Goal: Transaction & Acquisition: Purchase product/service

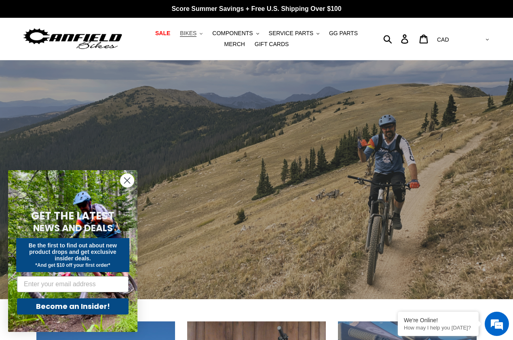
click at [180, 36] on span "BIKES" at bounding box center [188, 33] width 17 height 7
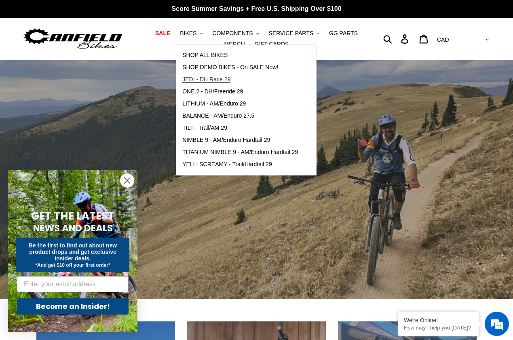
click at [203, 79] on span "JEDI - DH Race 29" at bounding box center [206, 79] width 48 height 7
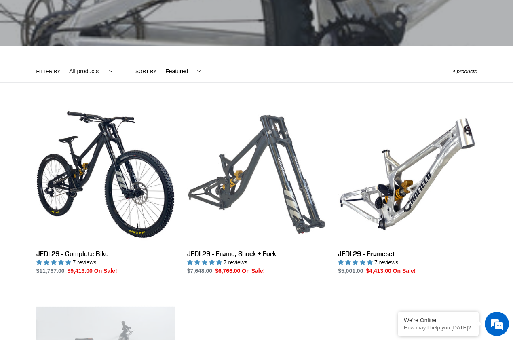
scroll to position [144, 0]
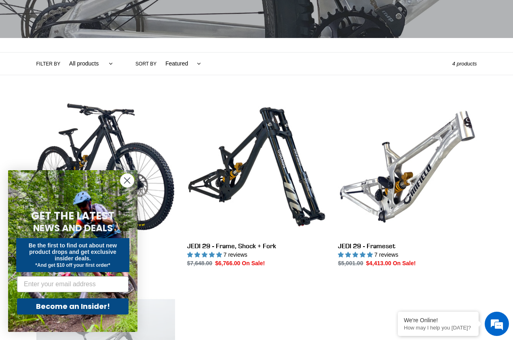
click at [127, 184] on circle "Close dialog" at bounding box center [127, 180] width 13 height 13
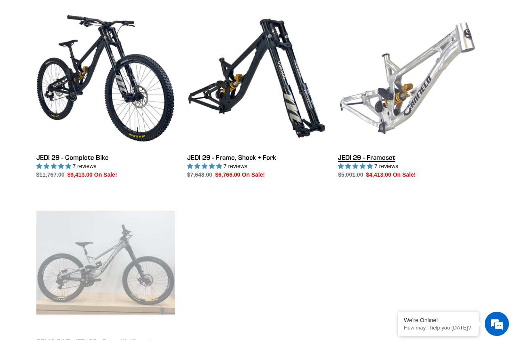
scroll to position [230, 0]
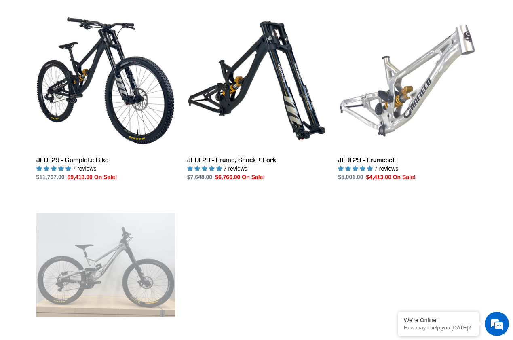
click at [420, 88] on link "JEDI 29 - Frameset" at bounding box center [407, 96] width 139 height 170
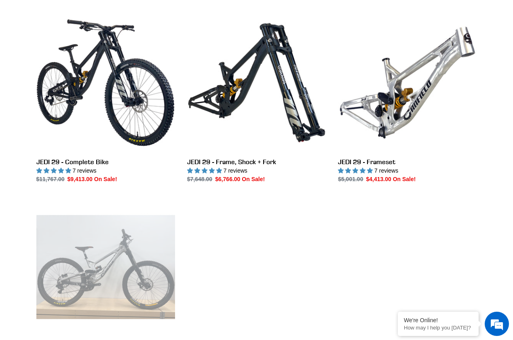
scroll to position [223, 0]
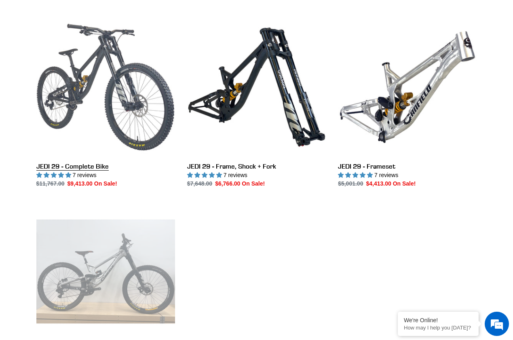
click at [136, 96] on link "JEDI 29 - Complete Bike" at bounding box center [105, 103] width 139 height 170
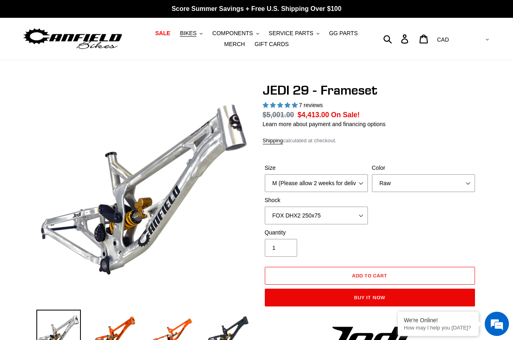
select select "highest-rating"
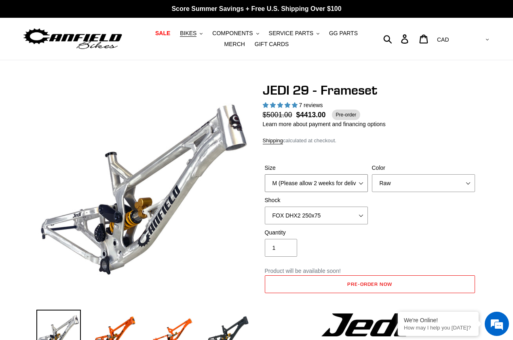
click at [348, 178] on select "M (Please allow 2 weeks for delivery) L (Please allow 2 weeks for delivery) XL" at bounding box center [316, 183] width 103 height 18
select select "XL"
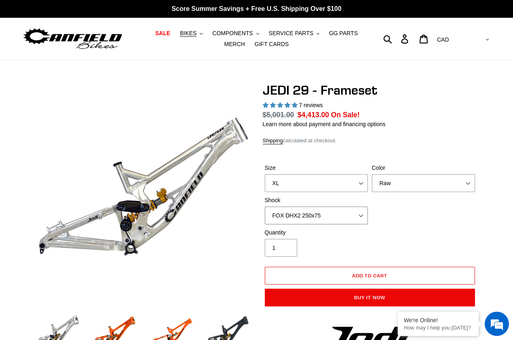
click at [350, 214] on select "No Shock FOX DHX2 250x75 RockShox Vivid Ultimate DH 250x75 EXT e-Storia LOX V3" at bounding box center [316, 216] width 103 height 18
click at [350, 211] on select "No Shock FOX DHX2 250x75 RockShox Vivid Ultimate DH 250x75 EXT e-Storia LOX V3" at bounding box center [316, 216] width 103 height 18
select select "RockShox Vivid Ultimate DH 250x75"
click at [401, 216] on div "Size M (Please allow 2 weeks for delivery) L (Please allow 2 weeks for delivery…" at bounding box center [370, 196] width 214 height 65
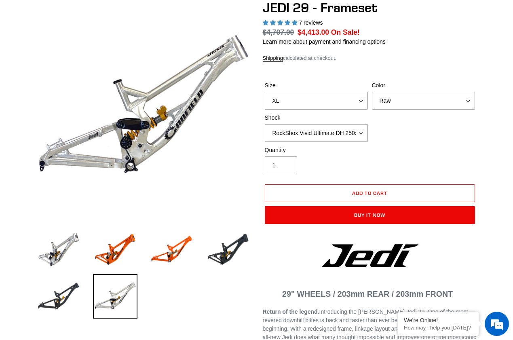
scroll to position [114, 0]
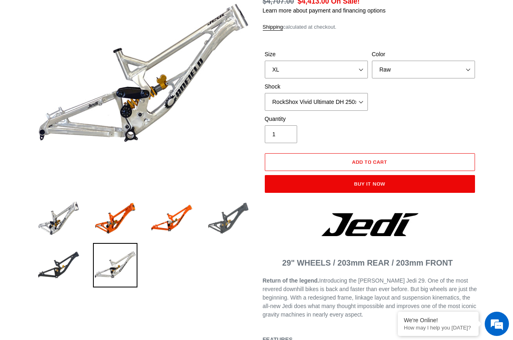
click at [229, 232] on img at bounding box center [228, 218] width 45 height 45
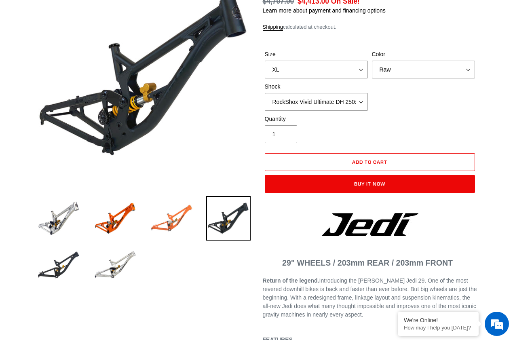
click at [167, 220] on img at bounding box center [172, 218] width 45 height 45
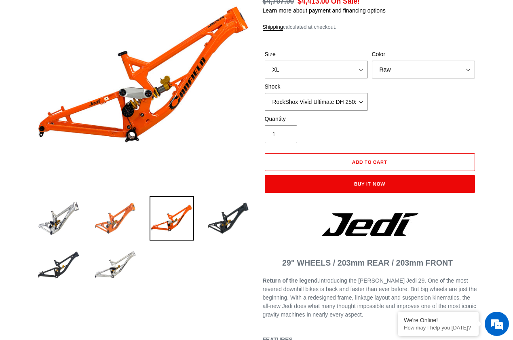
click at [131, 217] on img at bounding box center [115, 218] width 45 height 45
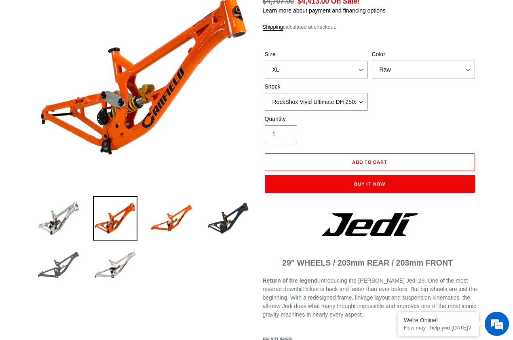
click at [56, 281] on img at bounding box center [58, 265] width 45 height 45
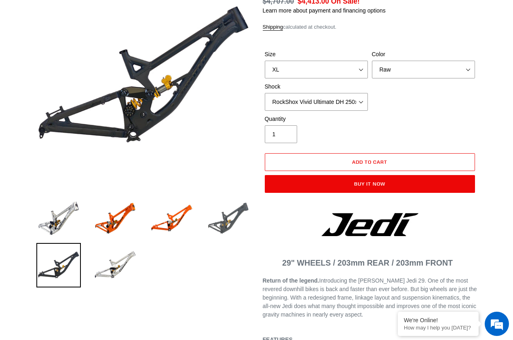
click at [231, 216] on img at bounding box center [228, 218] width 45 height 45
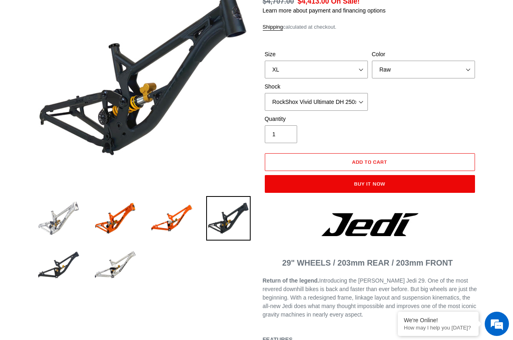
click at [50, 208] on img at bounding box center [58, 218] width 45 height 45
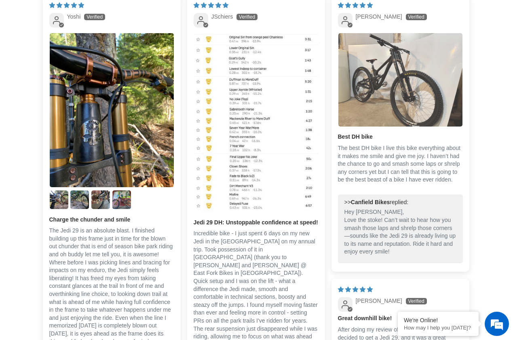
scroll to position [1439, 0]
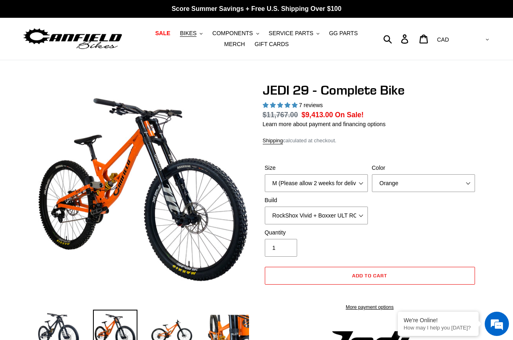
select select "highest-rating"
click at [301, 184] on select "M (Please allow 2 weeks for delivery) L (Please allow 2 weeks for delivery) XL …" at bounding box center [316, 183] width 103 height 18
select select "XL (Please allow 2 weeks for delivery)"
click at [403, 183] on select "Orange Stealth Black Raw" at bounding box center [423, 183] width 103 height 18
select select "Raw"
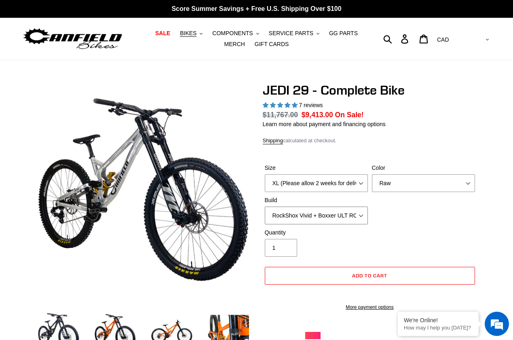
click at [343, 214] on select "RockShox Vivid + Boxxer ULT RC2 C3 200 + SRAM XO RockShox Vivid + Boxxer ULT RC…" at bounding box center [316, 216] width 103 height 18
select select "Fox DHX2 + Fox 40 Float Grip 2 203 + Shimano"
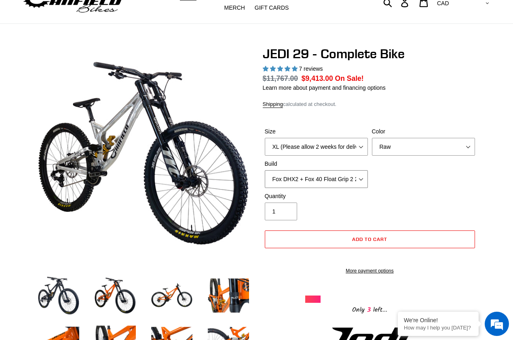
scroll to position [46, 0]
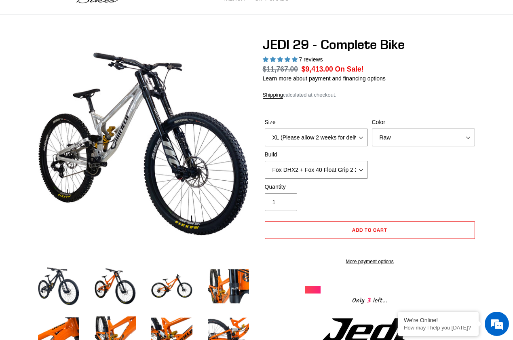
click at [407, 207] on div "Quantity 1" at bounding box center [370, 199] width 214 height 32
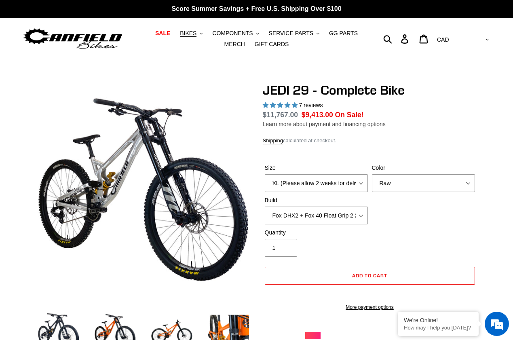
scroll to position [0, 0]
click at [155, 30] on span "SALE" at bounding box center [162, 33] width 15 height 7
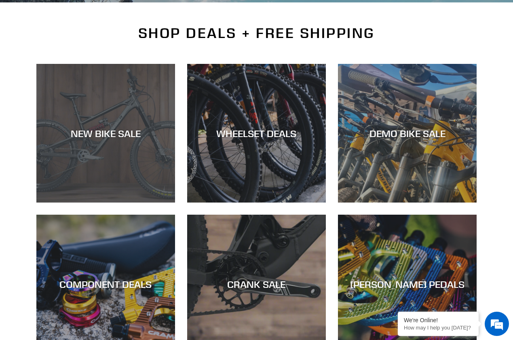
scroll to position [182, 0]
